Goal: Transaction & Acquisition: Subscribe to service/newsletter

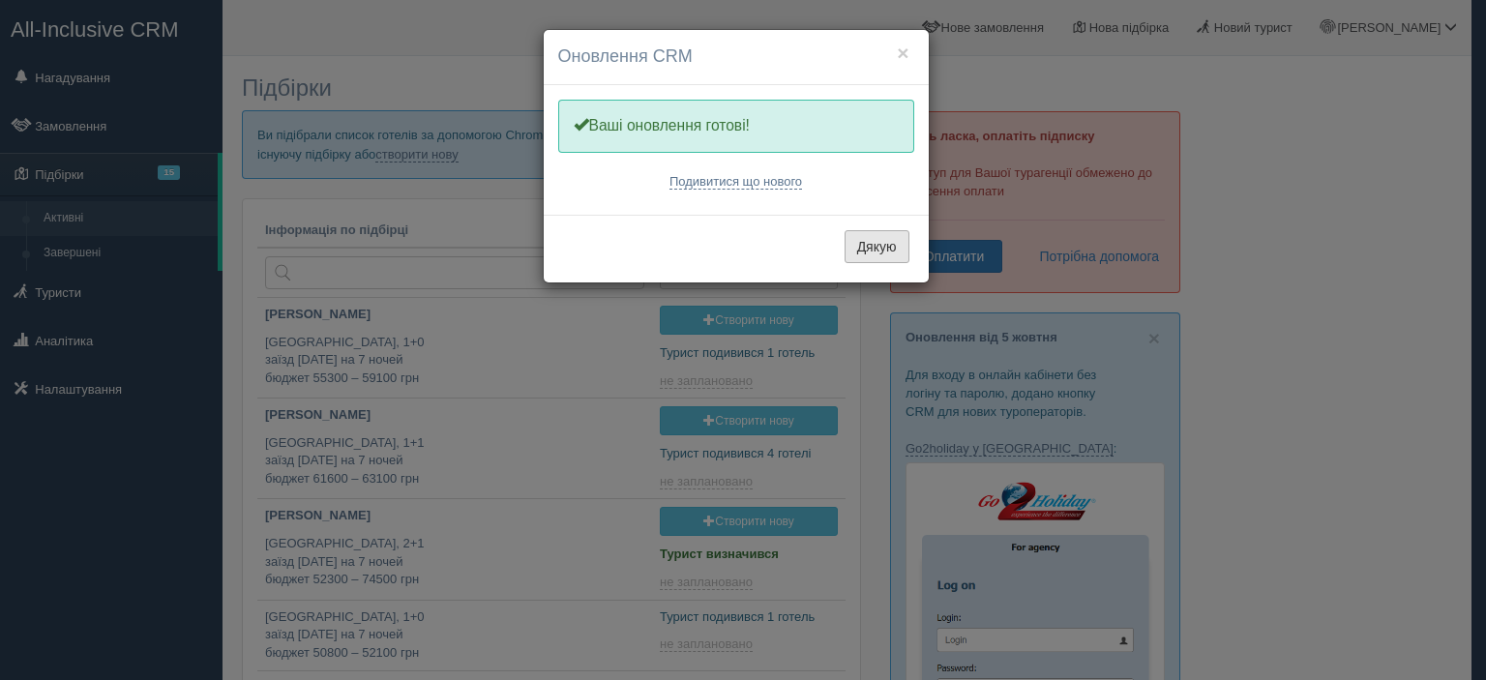
click at [890, 251] on button "Дякую" at bounding box center [876, 246] width 65 height 33
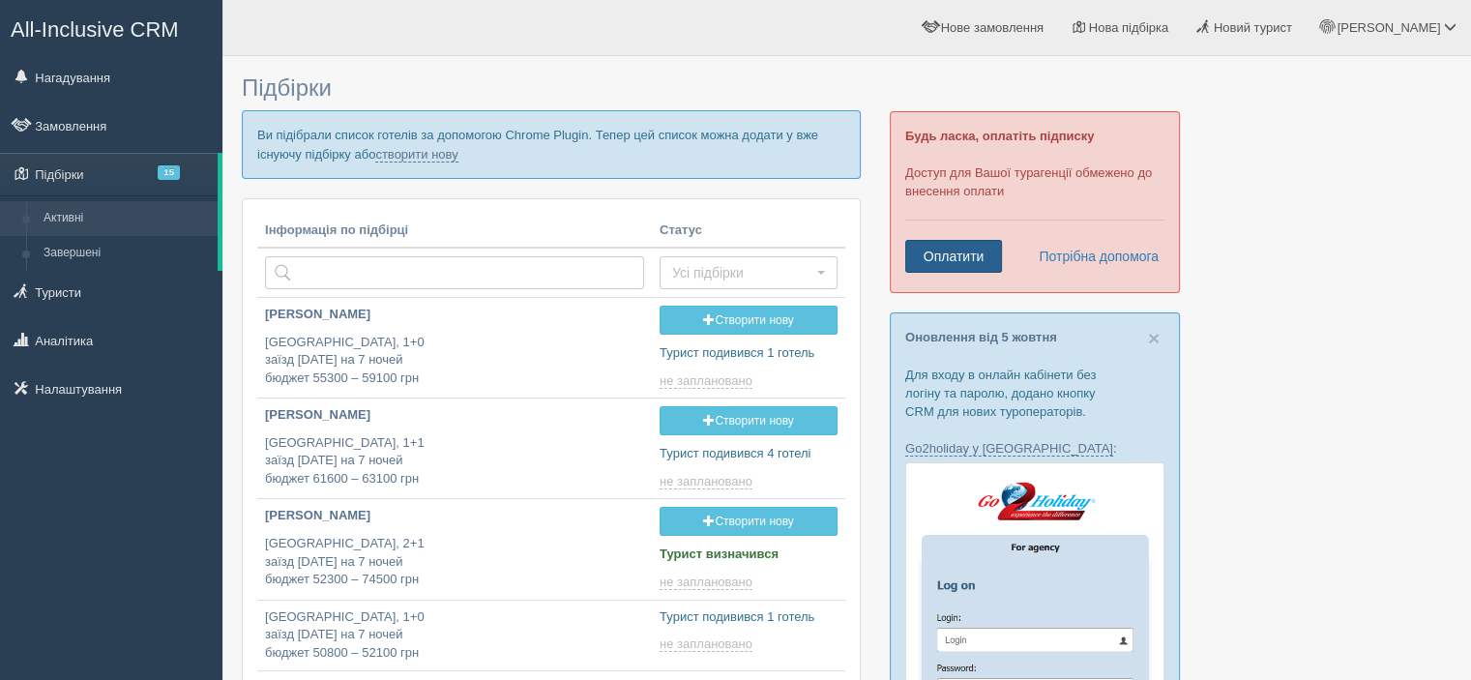
click at [964, 261] on link "Оплатити" at bounding box center [953, 256] width 97 height 33
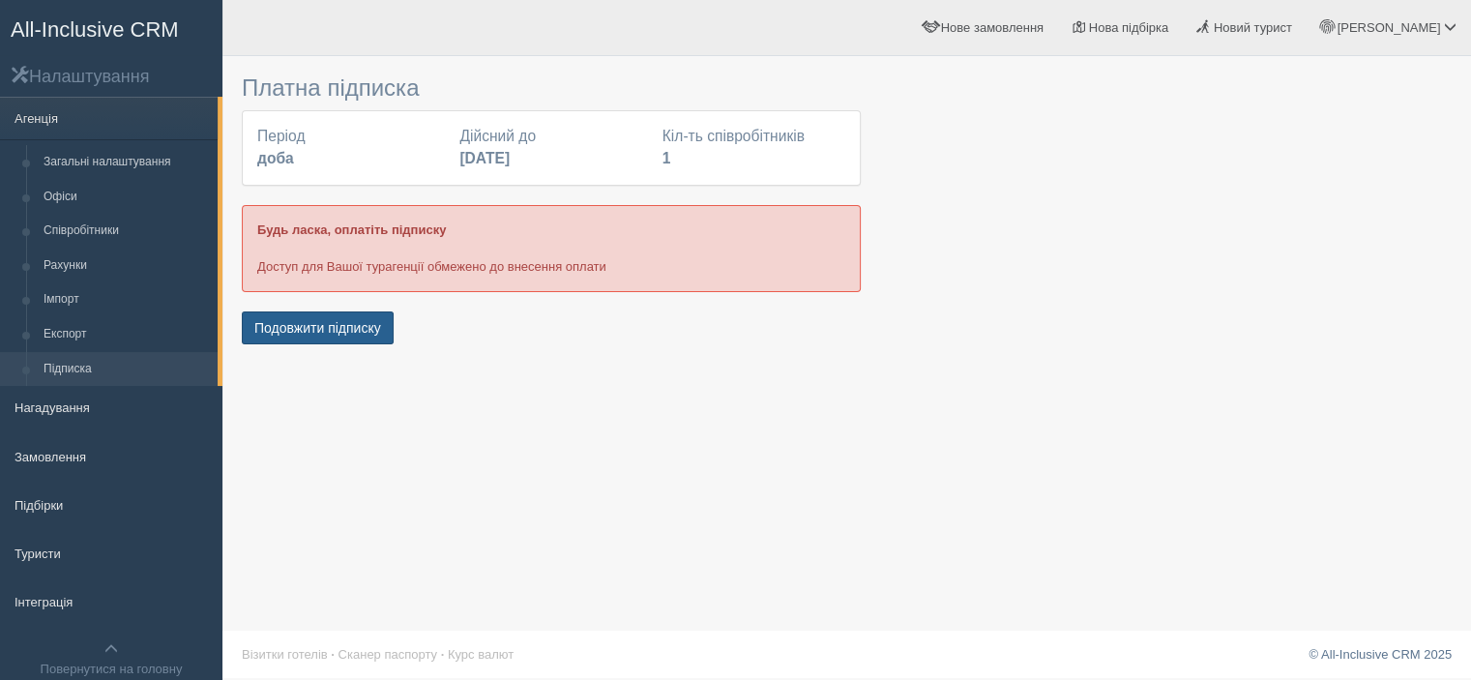
click at [307, 327] on button "Подовжити підписку" at bounding box center [318, 327] width 152 height 33
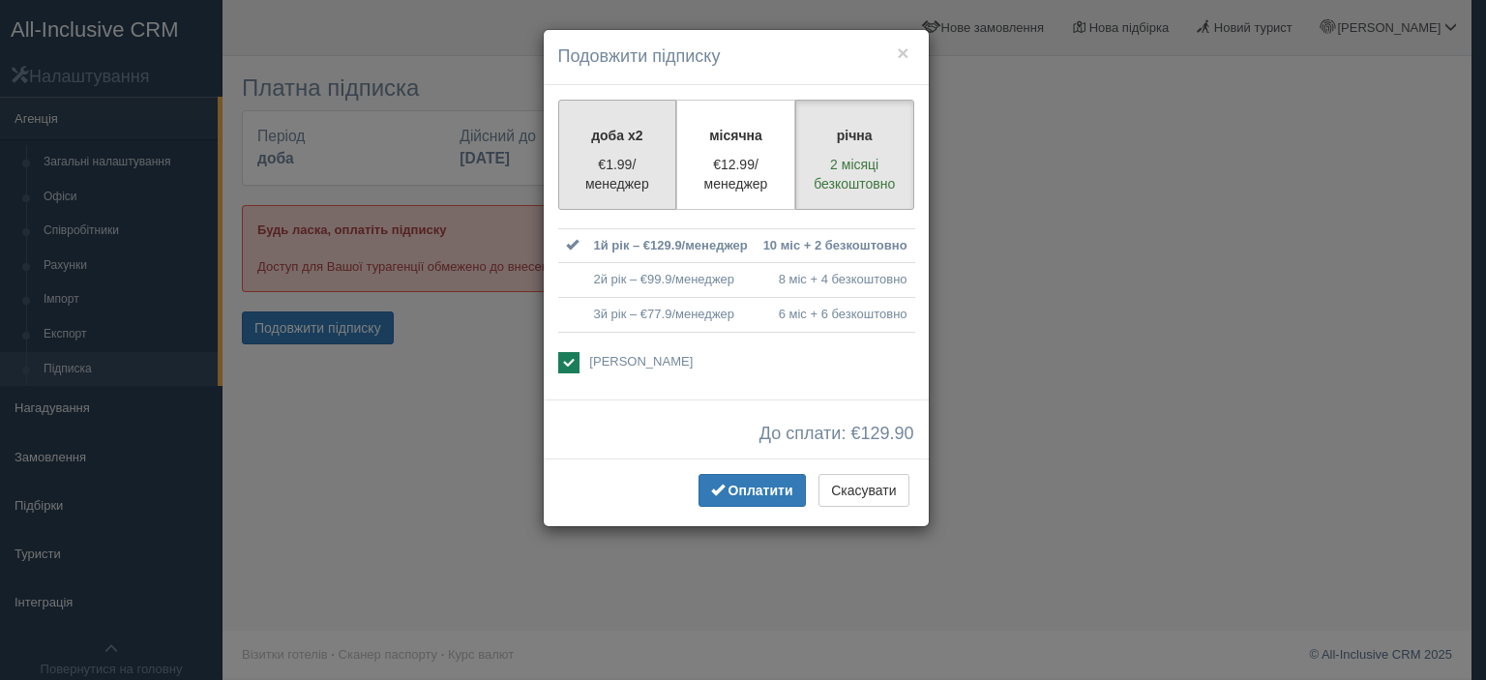
click at [619, 176] on p "€1.99/менеджер" at bounding box center [618, 174] width 94 height 39
radio input "true"
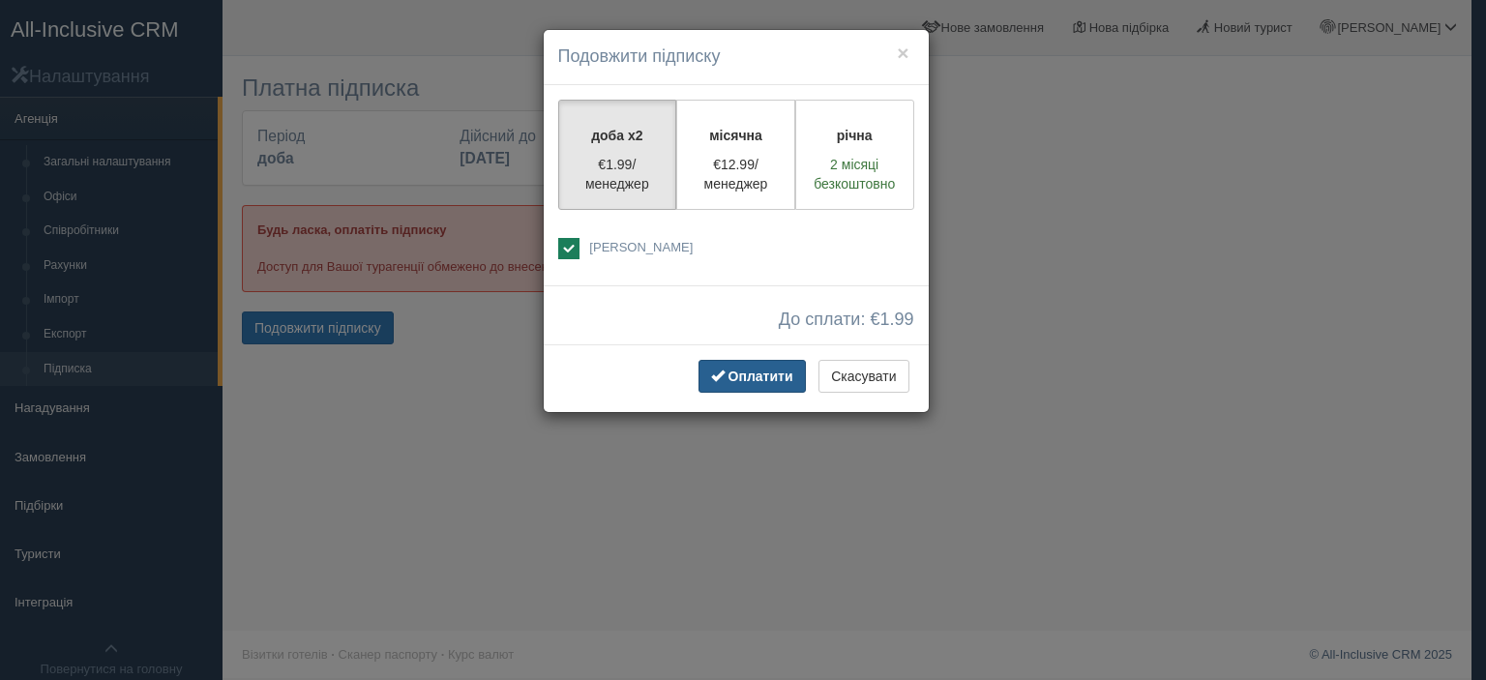
click at [754, 370] on span "Оплатити" at bounding box center [760, 376] width 65 height 15
